Goal: Navigation & Orientation: Find specific page/section

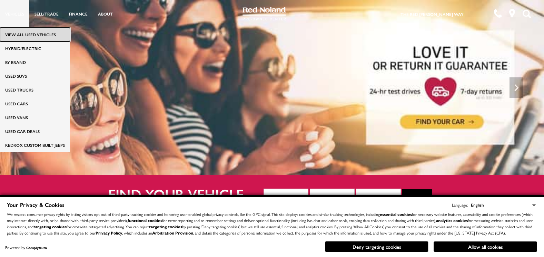
click at [25, 31] on link "View All Used Vehicles" at bounding box center [35, 35] width 70 height 14
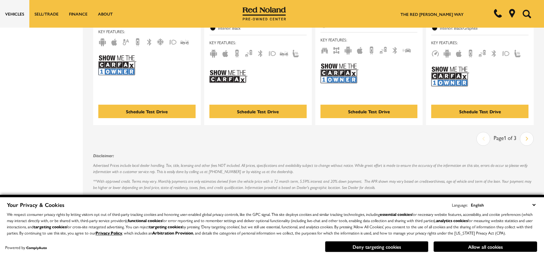
scroll to position [1478, 0]
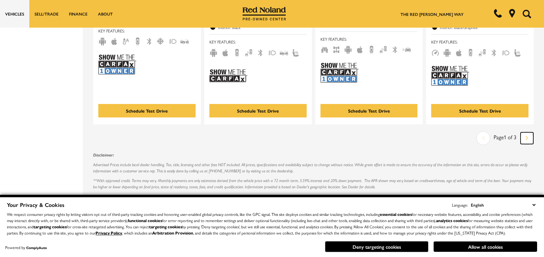
click at [527, 132] on link "Next" at bounding box center [527, 138] width 13 height 12
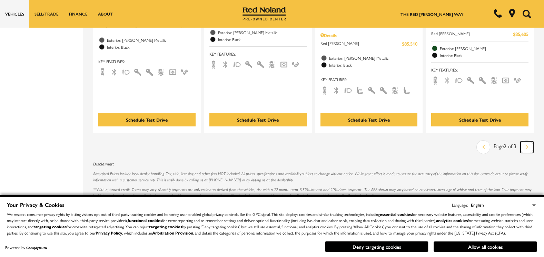
scroll to position [1450, 0]
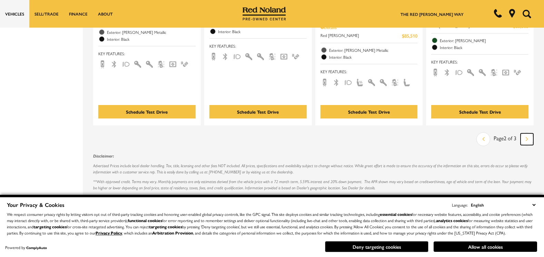
click at [528, 133] on link "Next" at bounding box center [527, 139] width 13 height 12
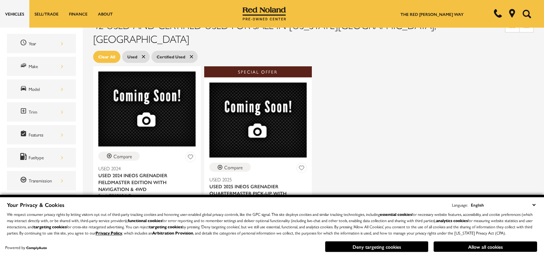
scroll to position [166, 0]
